Goal: Task Accomplishment & Management: Manage account settings

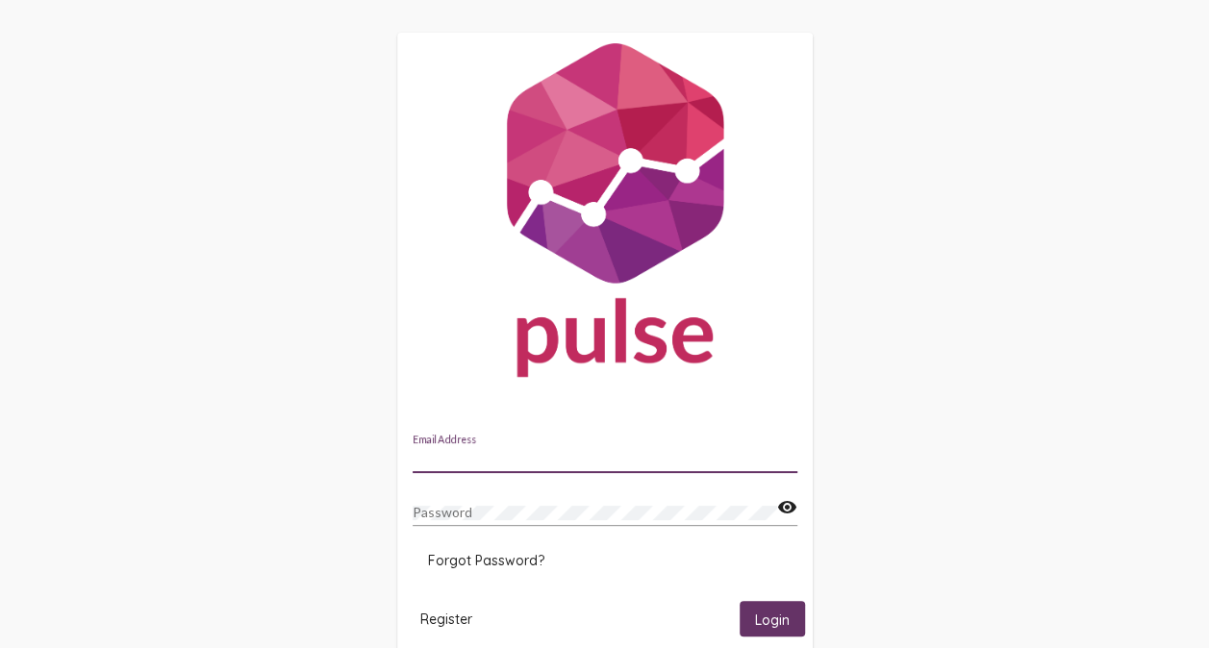
click at [575, 456] on input "Email Address" at bounding box center [605, 458] width 385 height 15
type input "[EMAIL_ADDRESS][DOMAIN_NAME]"
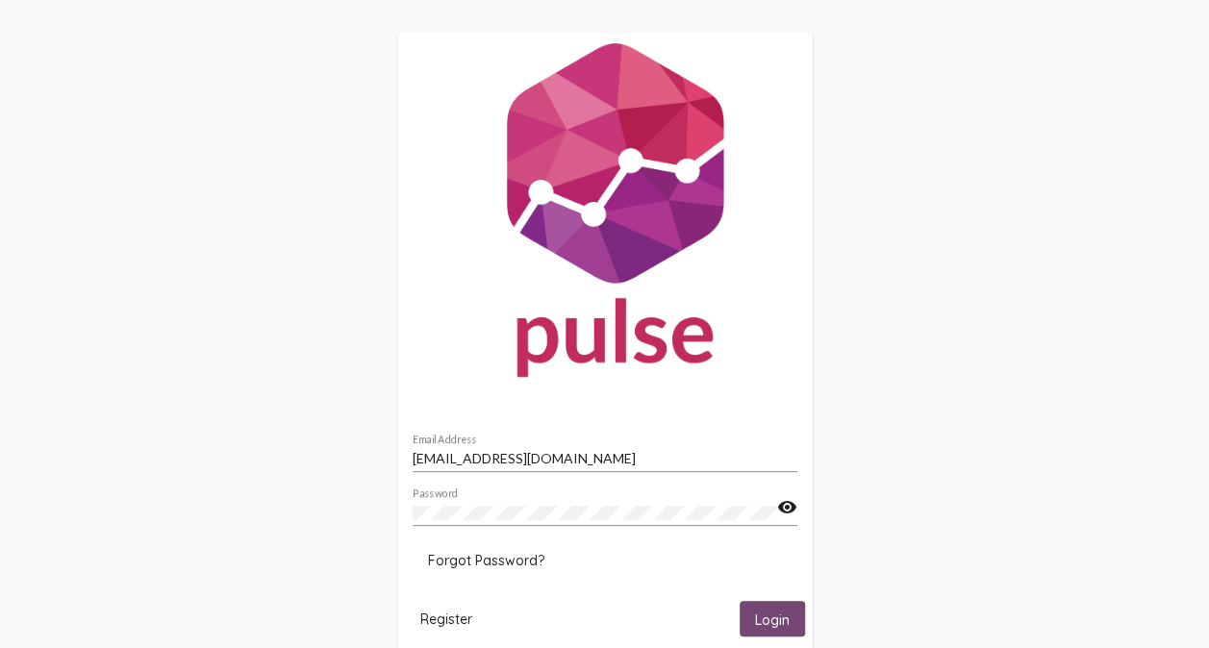
click at [773, 617] on span "Login" at bounding box center [772, 619] width 35 height 17
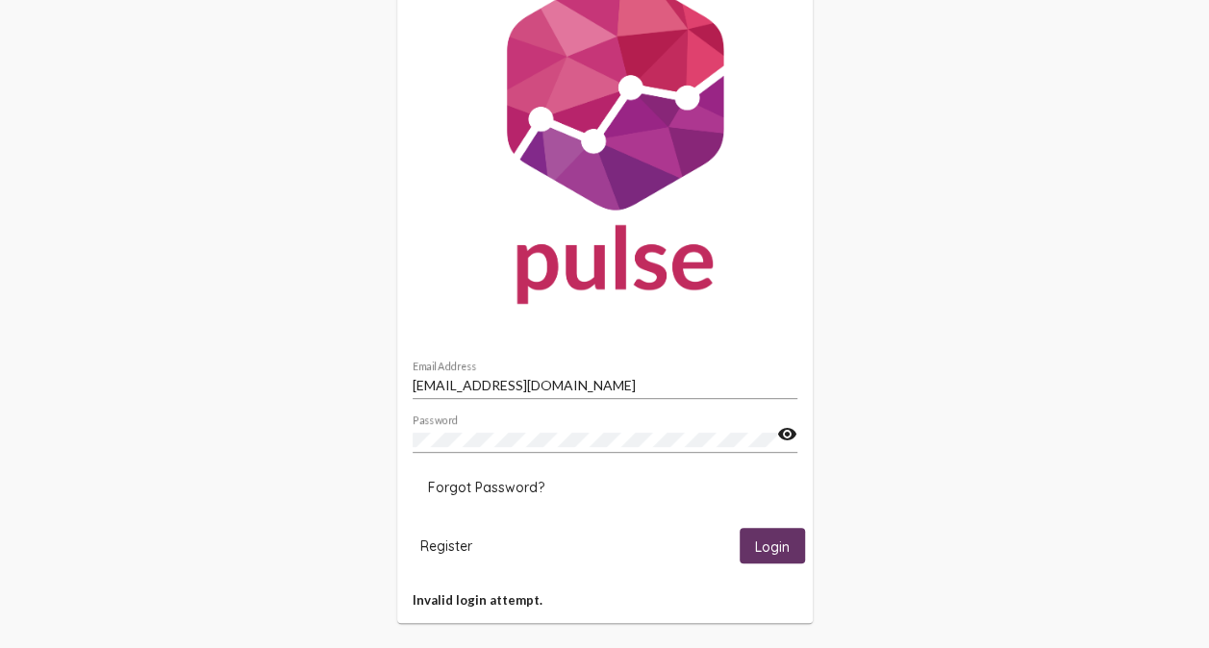
scroll to position [82, 0]
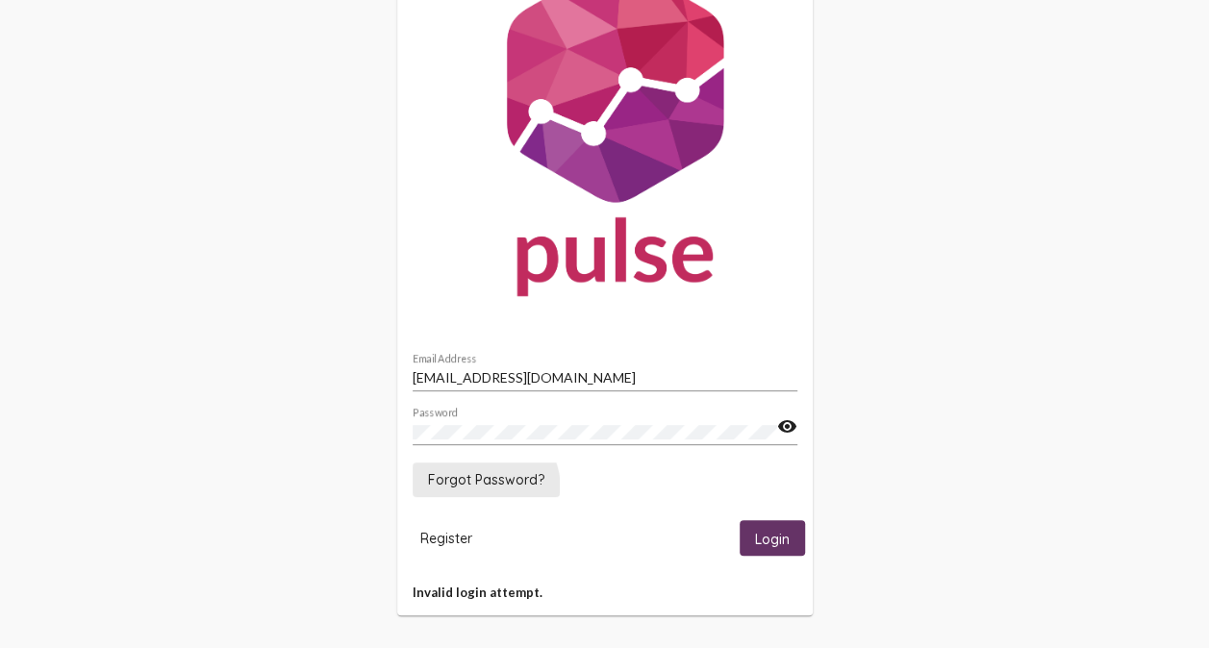
click at [479, 489] on button "Forgot Password?" at bounding box center [486, 480] width 147 height 35
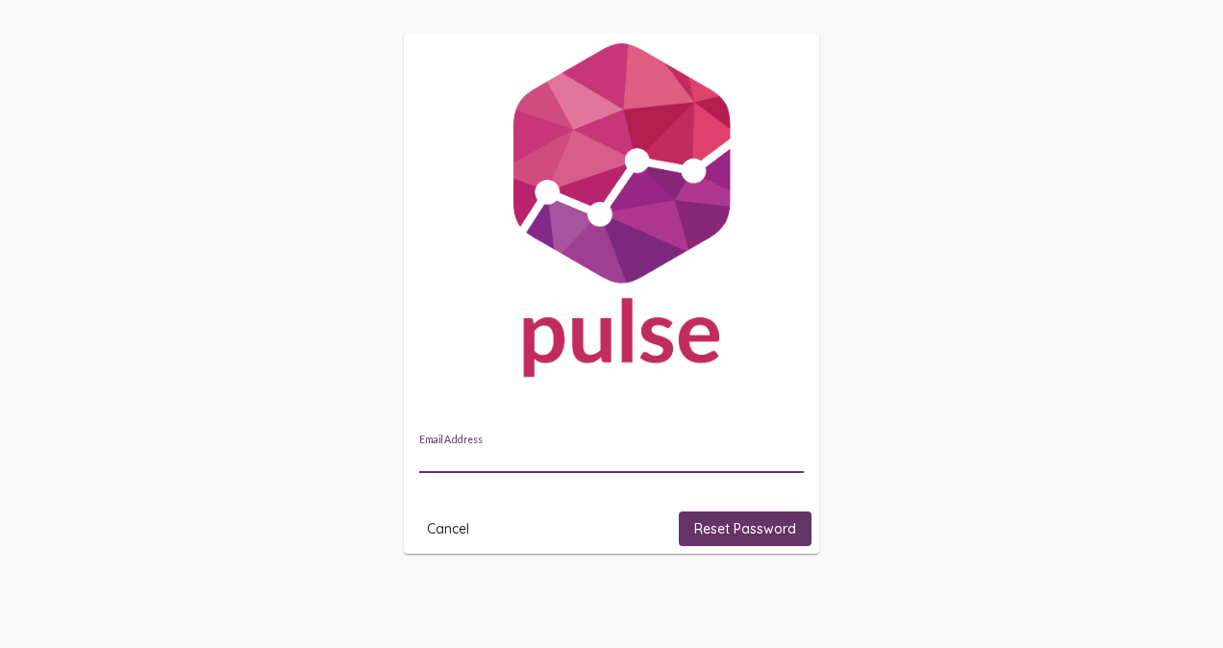
click at [629, 455] on input "Email Address" at bounding box center [611, 458] width 385 height 15
click at [522, 460] on input "Email Address" at bounding box center [611, 458] width 385 height 15
type input "[EMAIL_ADDRESS][DOMAIN_NAME]"
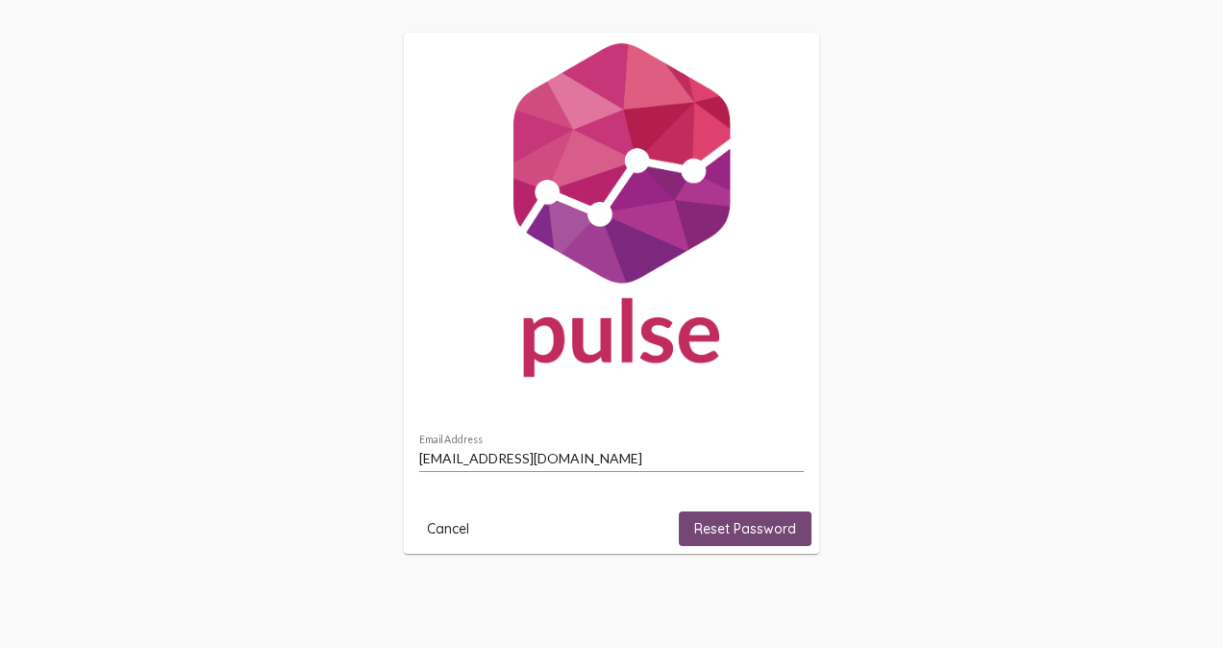
click at [732, 537] on span "Reset Password" at bounding box center [745, 528] width 102 height 17
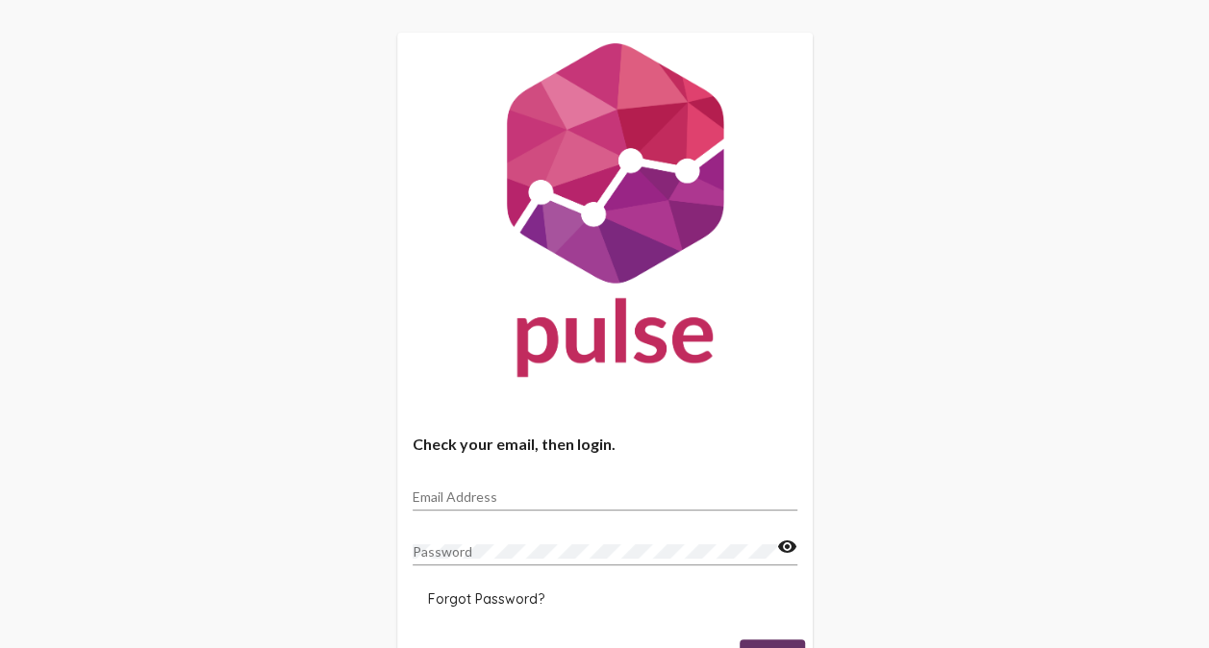
type input "[EMAIL_ADDRESS][DOMAIN_NAME]"
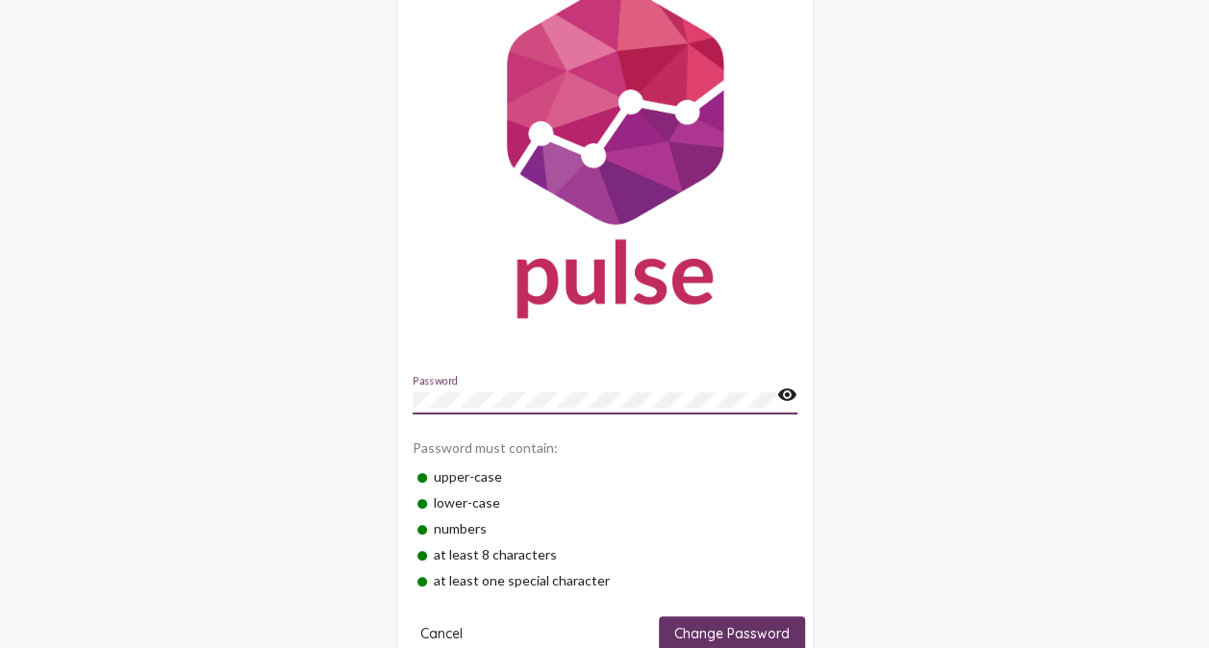
scroll to position [100, 0]
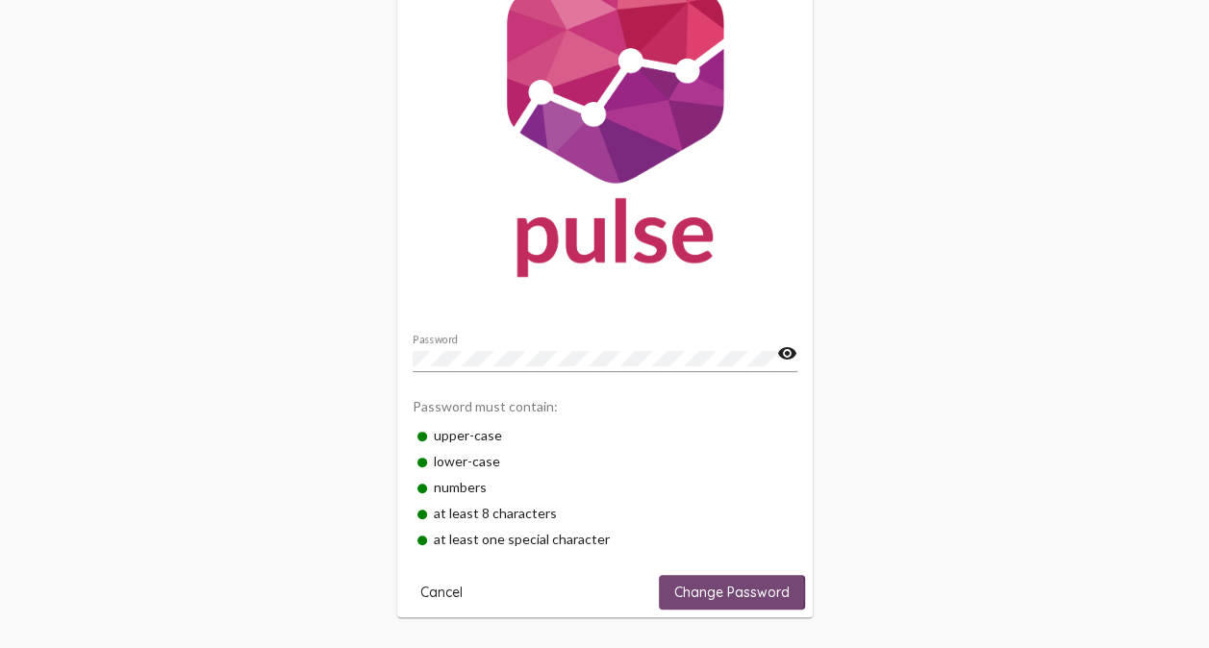
click at [718, 591] on span "Change Password" at bounding box center [731, 592] width 115 height 17
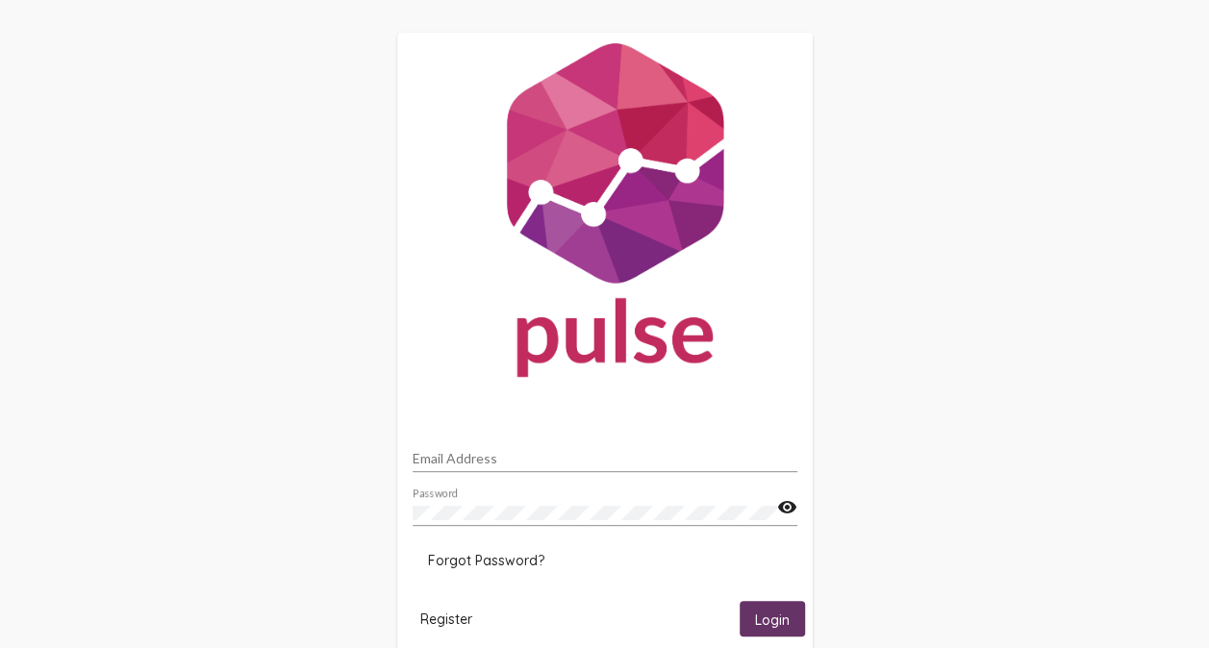
click at [572, 445] on div "Email Address" at bounding box center [605, 454] width 385 height 38
type input "[EMAIL_ADDRESS][DOMAIN_NAME]"
click at [790, 608] on button "Login" at bounding box center [772, 619] width 65 height 36
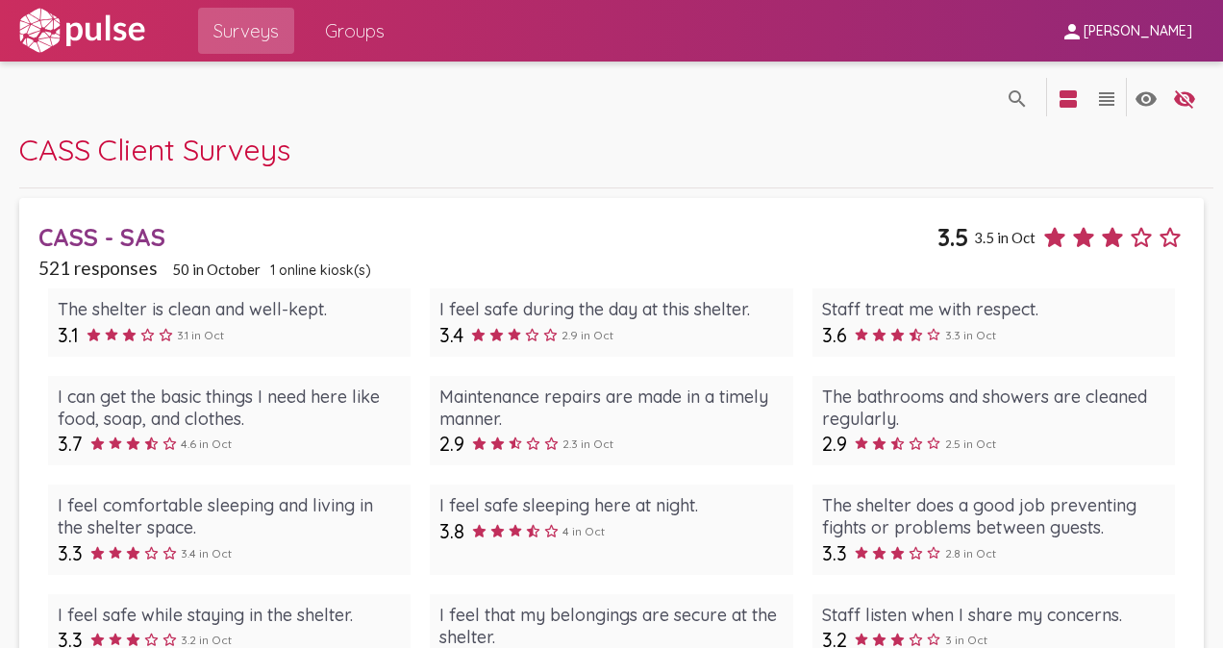
click at [365, 38] on span "Groups" at bounding box center [355, 30] width 60 height 35
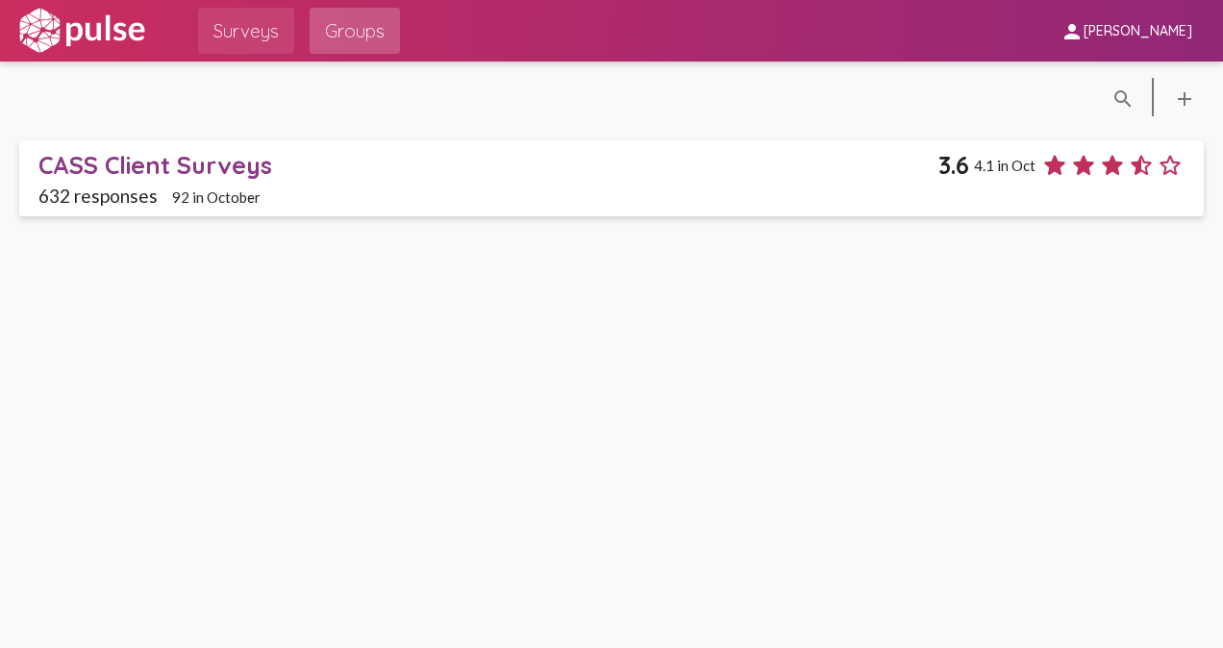
click at [248, 25] on span "Surveys" at bounding box center [246, 30] width 65 height 35
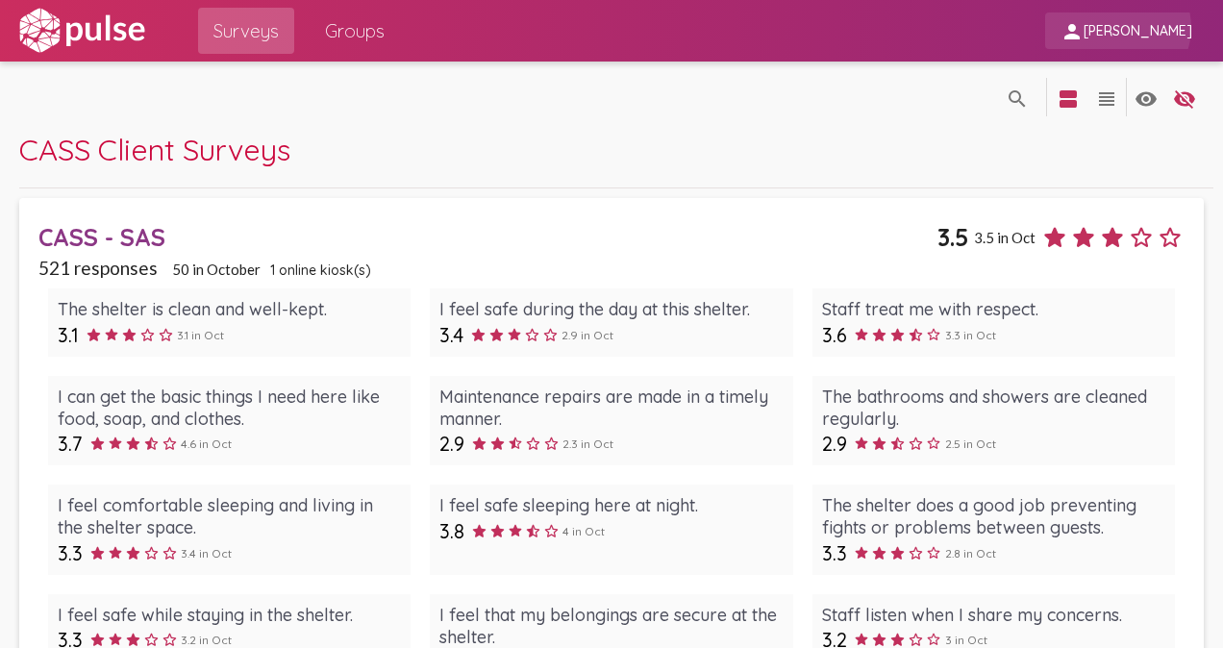
click at [1147, 27] on span "[PERSON_NAME]" at bounding box center [1138, 31] width 109 height 17
click at [1147, 27] on div at bounding box center [611, 324] width 1223 height 648
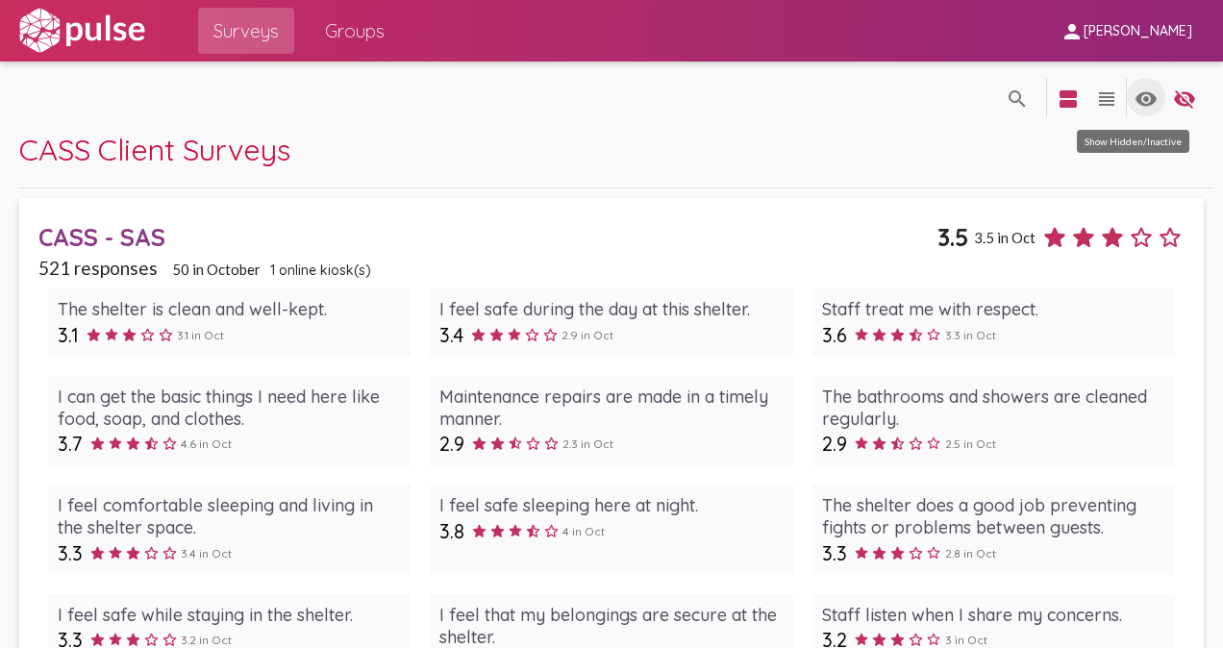
click at [1135, 98] on mat-icon "visibility" at bounding box center [1146, 99] width 23 height 23
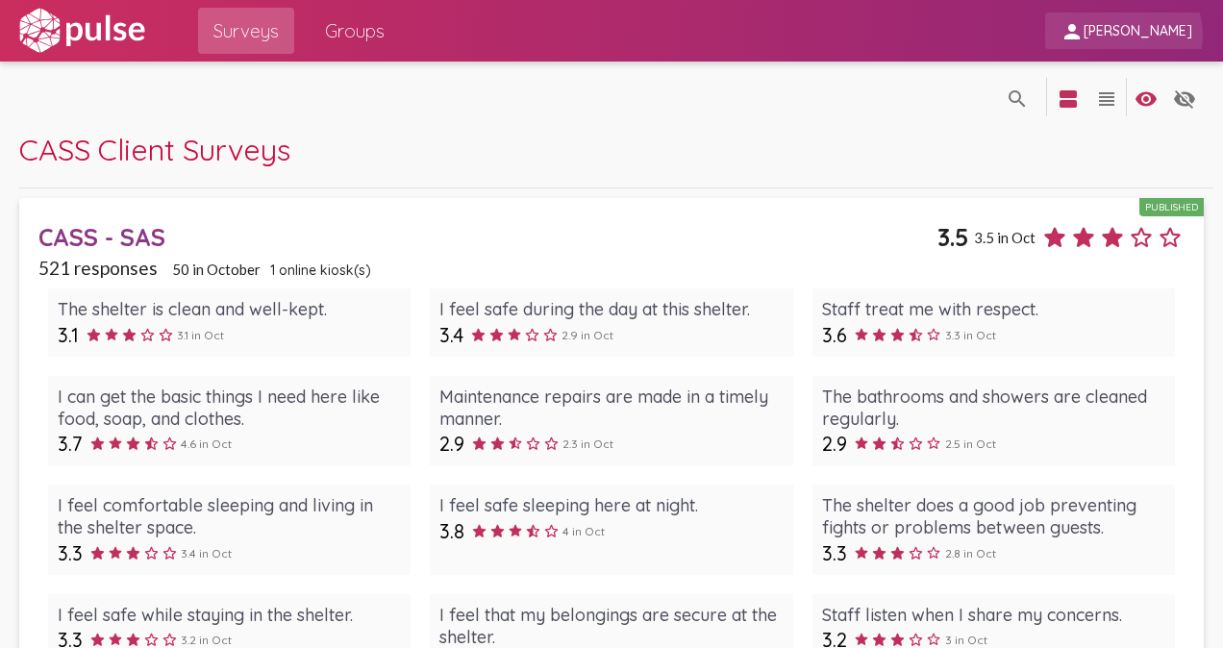
click at [1153, 35] on span "[PERSON_NAME]" at bounding box center [1138, 31] width 109 height 17
click at [1153, 35] on div at bounding box center [611, 324] width 1223 height 648
click at [345, 37] on span "Groups" at bounding box center [355, 30] width 60 height 35
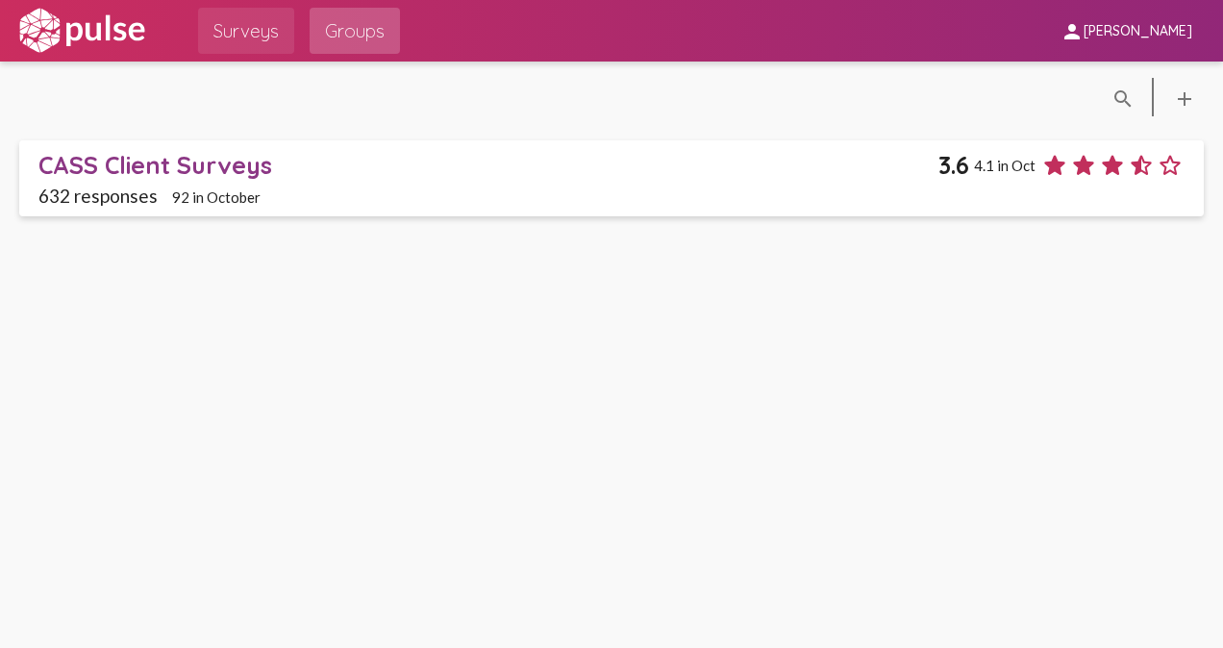
click at [239, 25] on span "Surveys" at bounding box center [246, 30] width 65 height 35
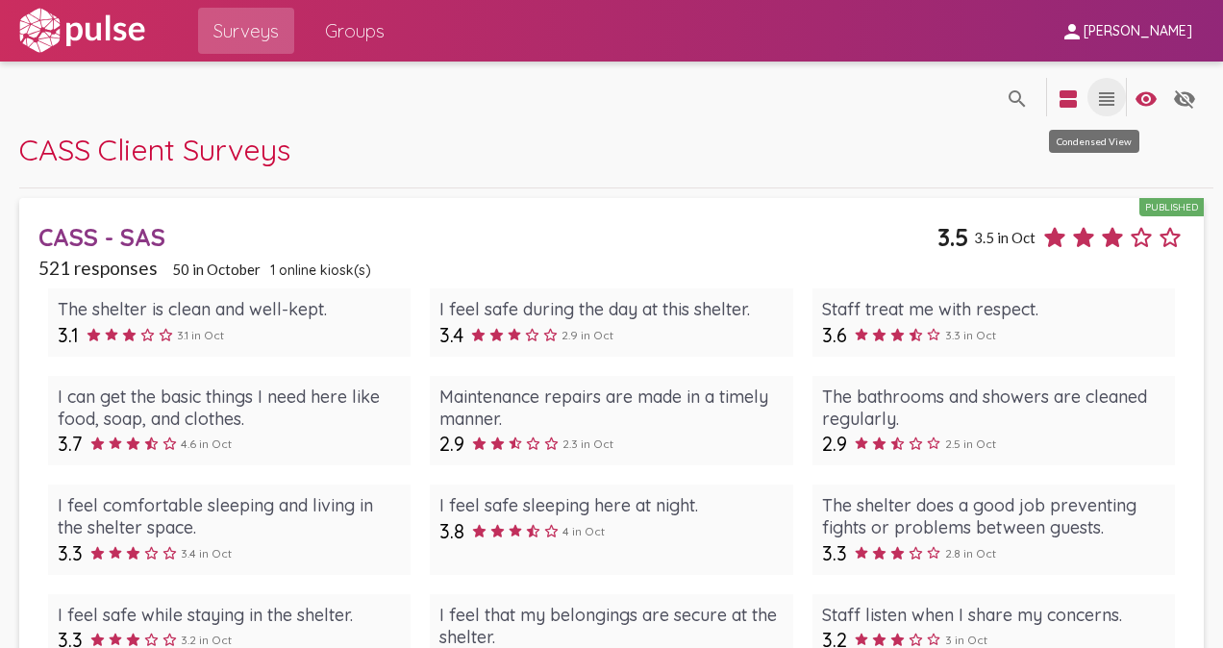
click at [1096, 94] on mat-icon "view_headline" at bounding box center [1107, 99] width 23 height 23
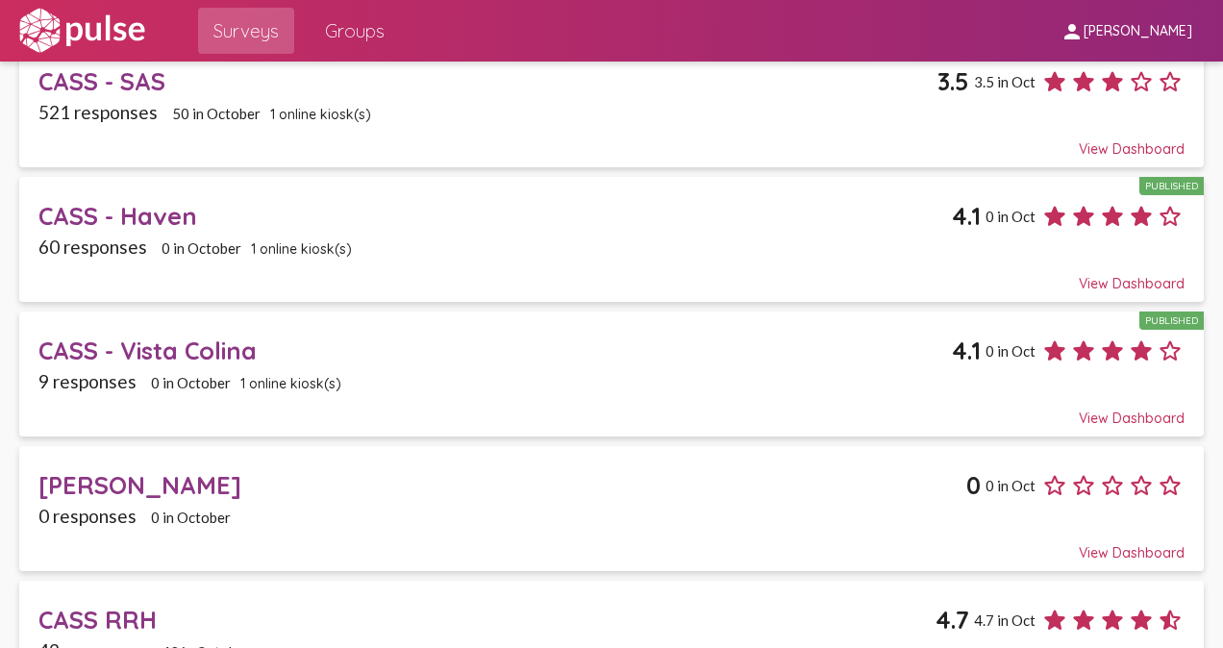
scroll to position [217, 0]
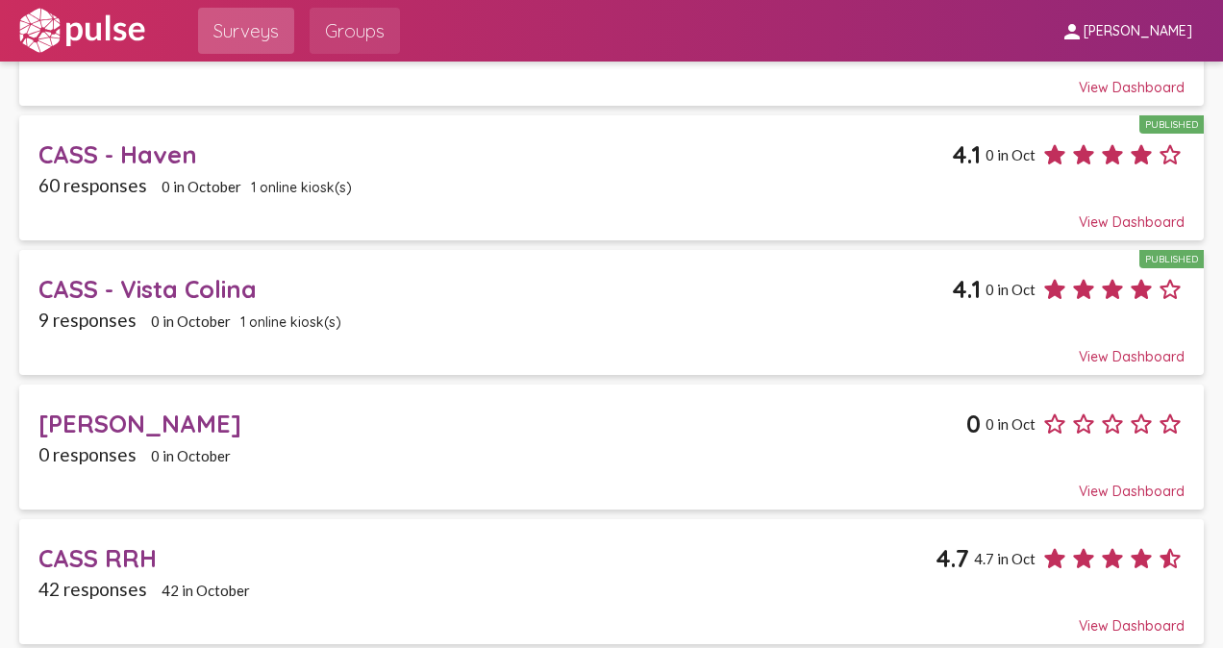
click at [369, 26] on span "Groups" at bounding box center [355, 30] width 60 height 35
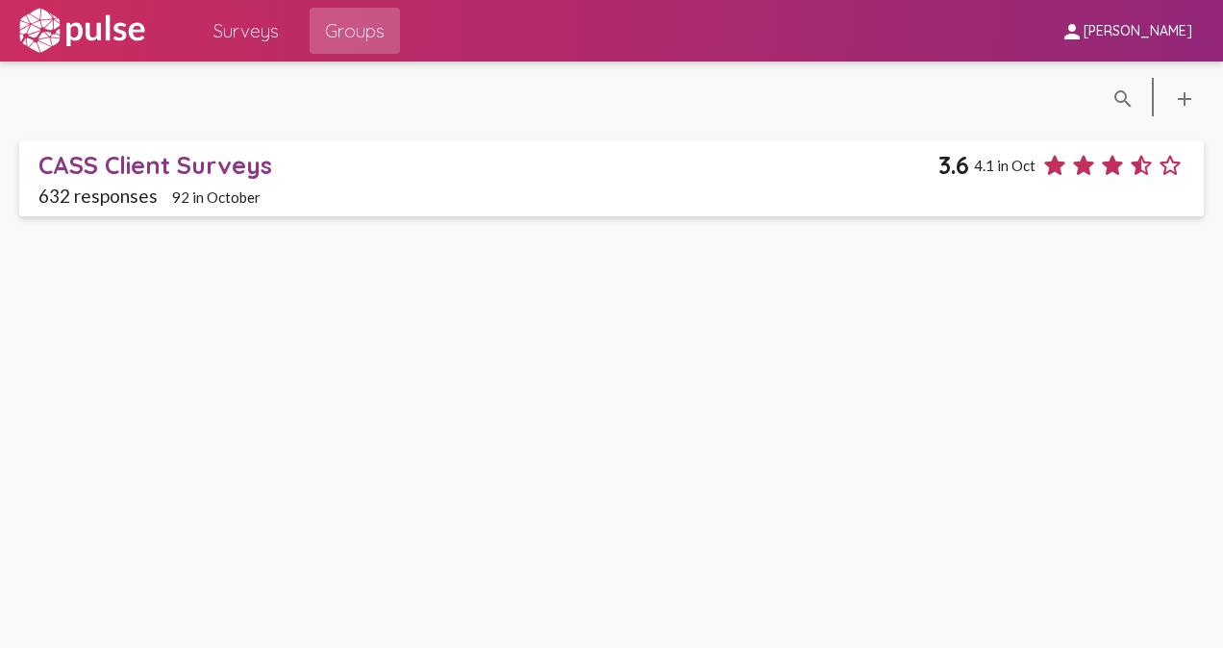
click at [115, 15] on img at bounding box center [81, 31] width 133 height 48
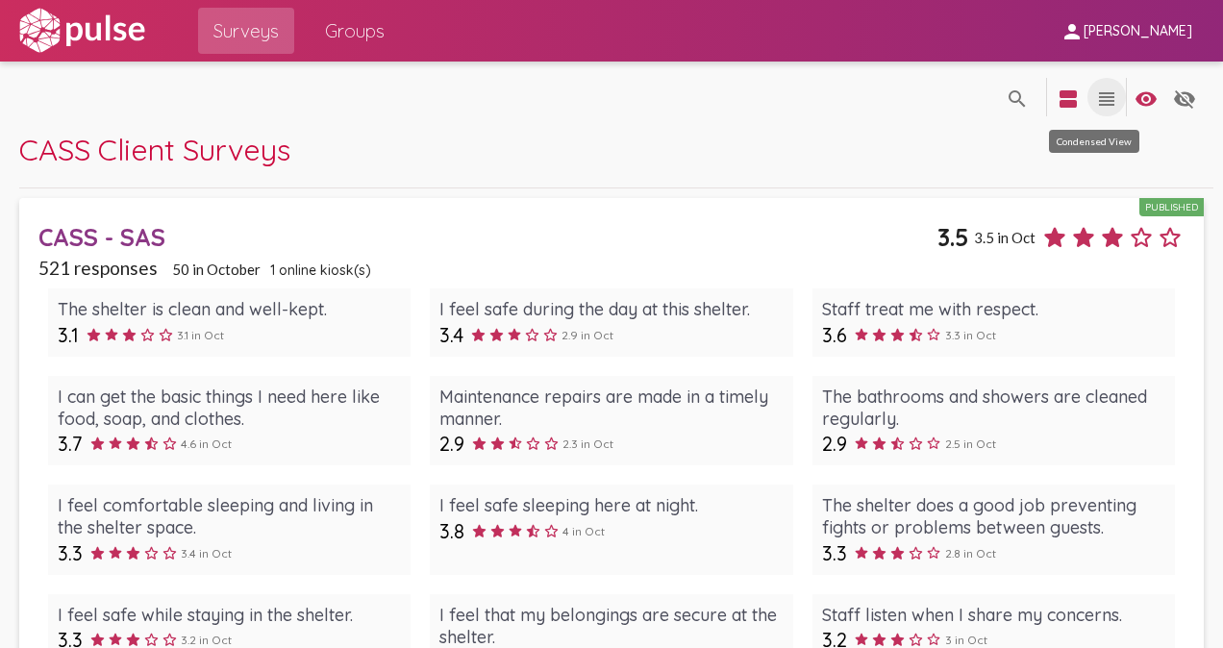
click at [1096, 96] on mat-icon "view_headline" at bounding box center [1107, 99] width 23 height 23
